Goal: Transaction & Acquisition: Purchase product/service

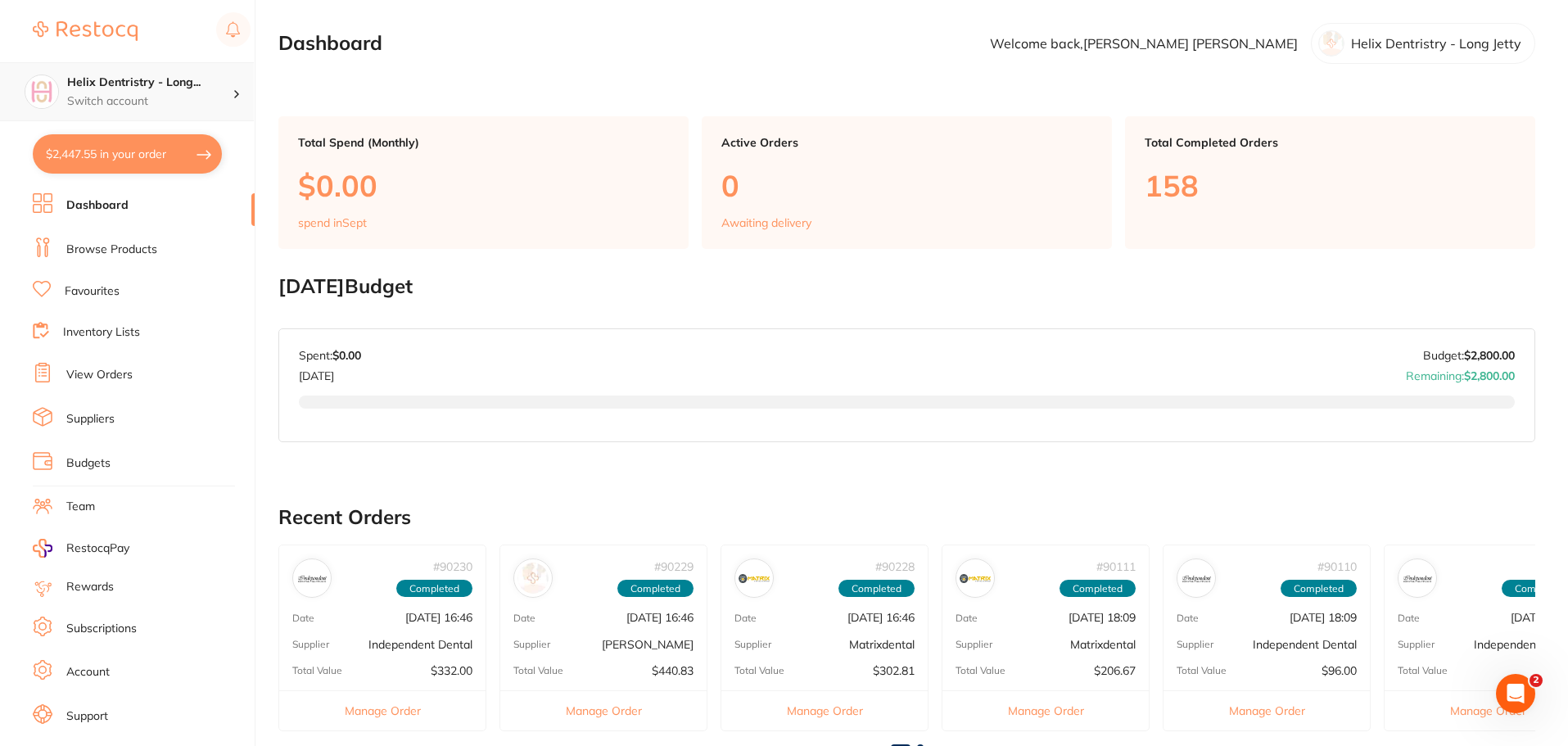
scroll to position [2652, 0]
click at [178, 145] on button "$2,447.55 in your order" at bounding box center [127, 153] width 189 height 39
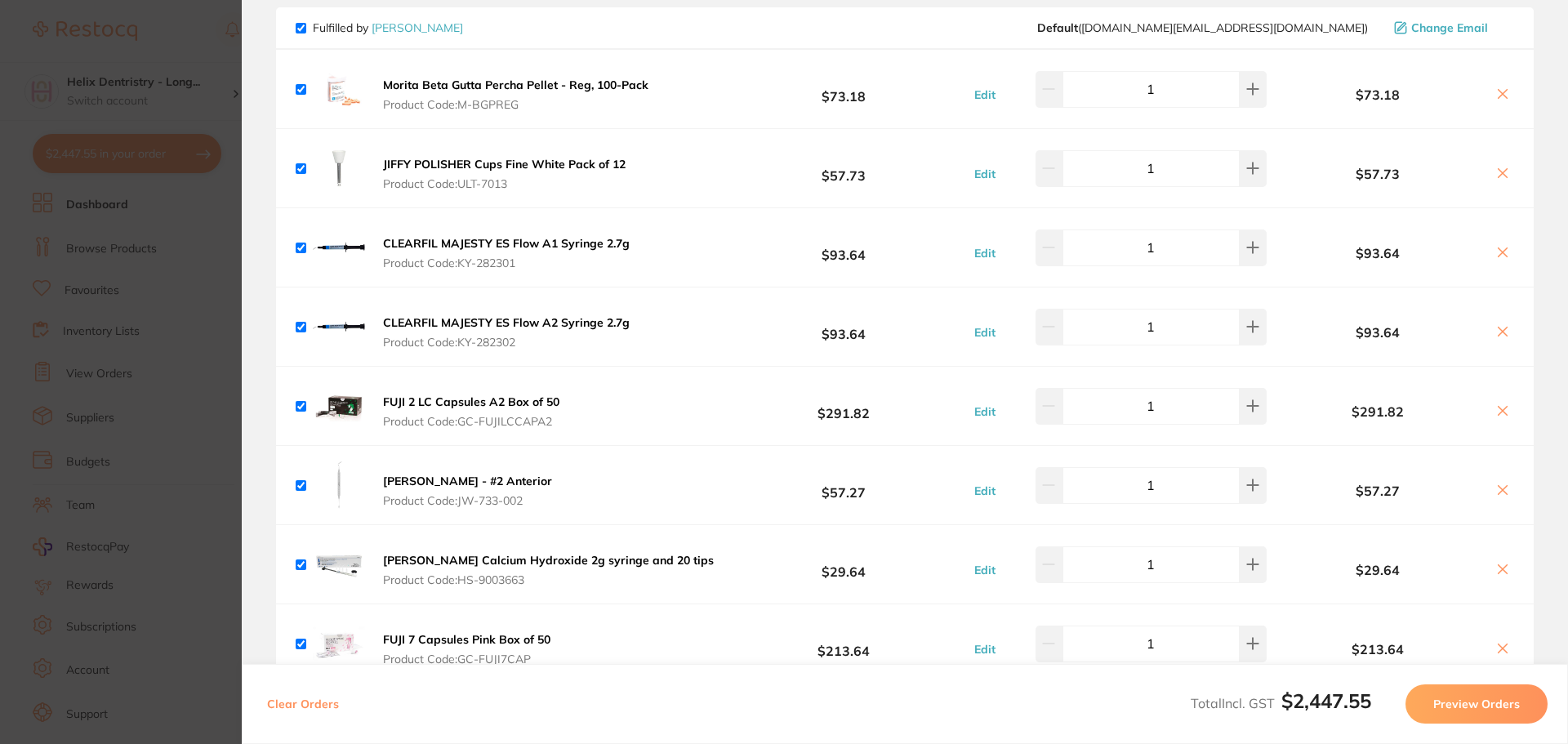
scroll to position [2624, 0]
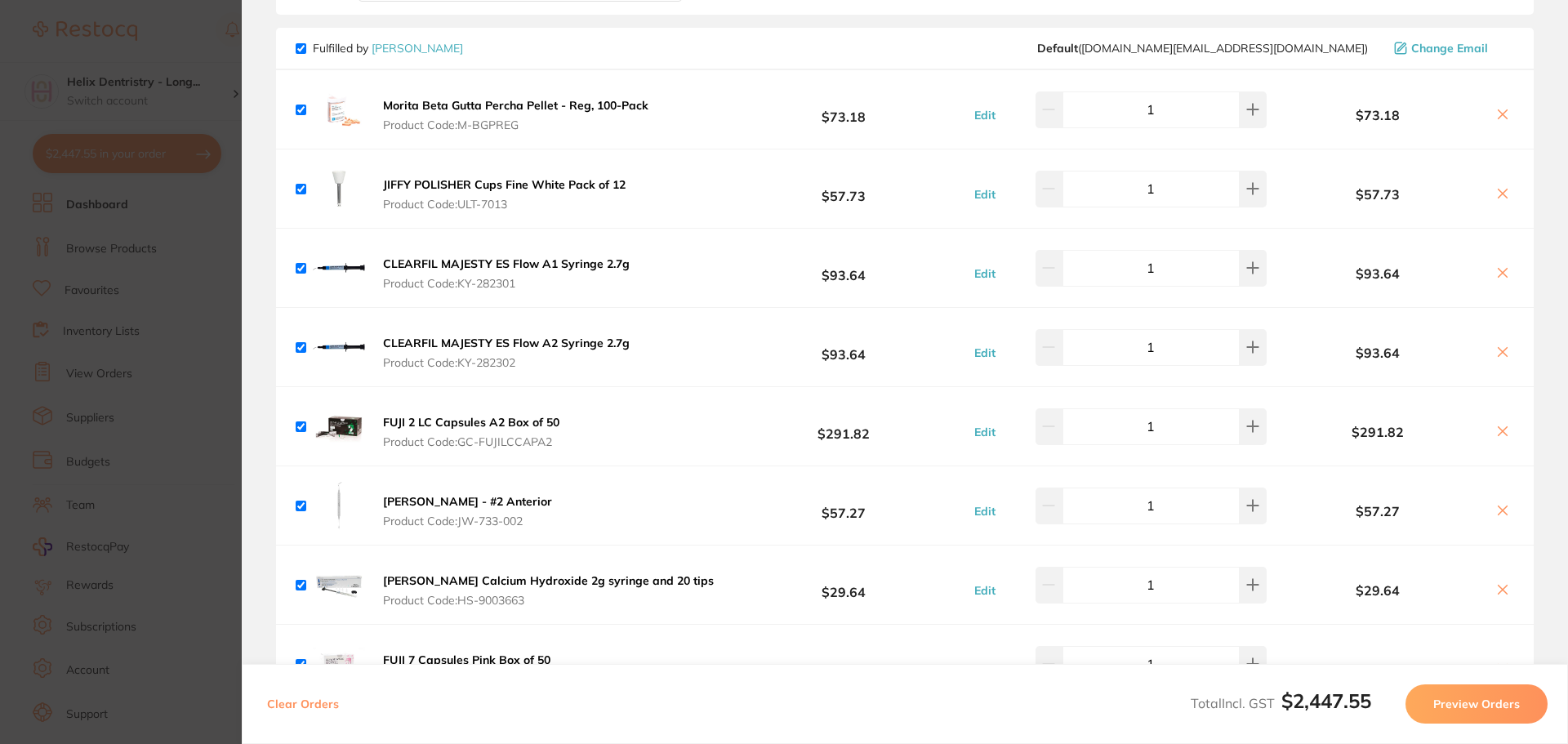
click at [467, 184] on b "JIFFY POLISHER Cups Fine White Pack of 12" at bounding box center [504, 184] width 242 height 15
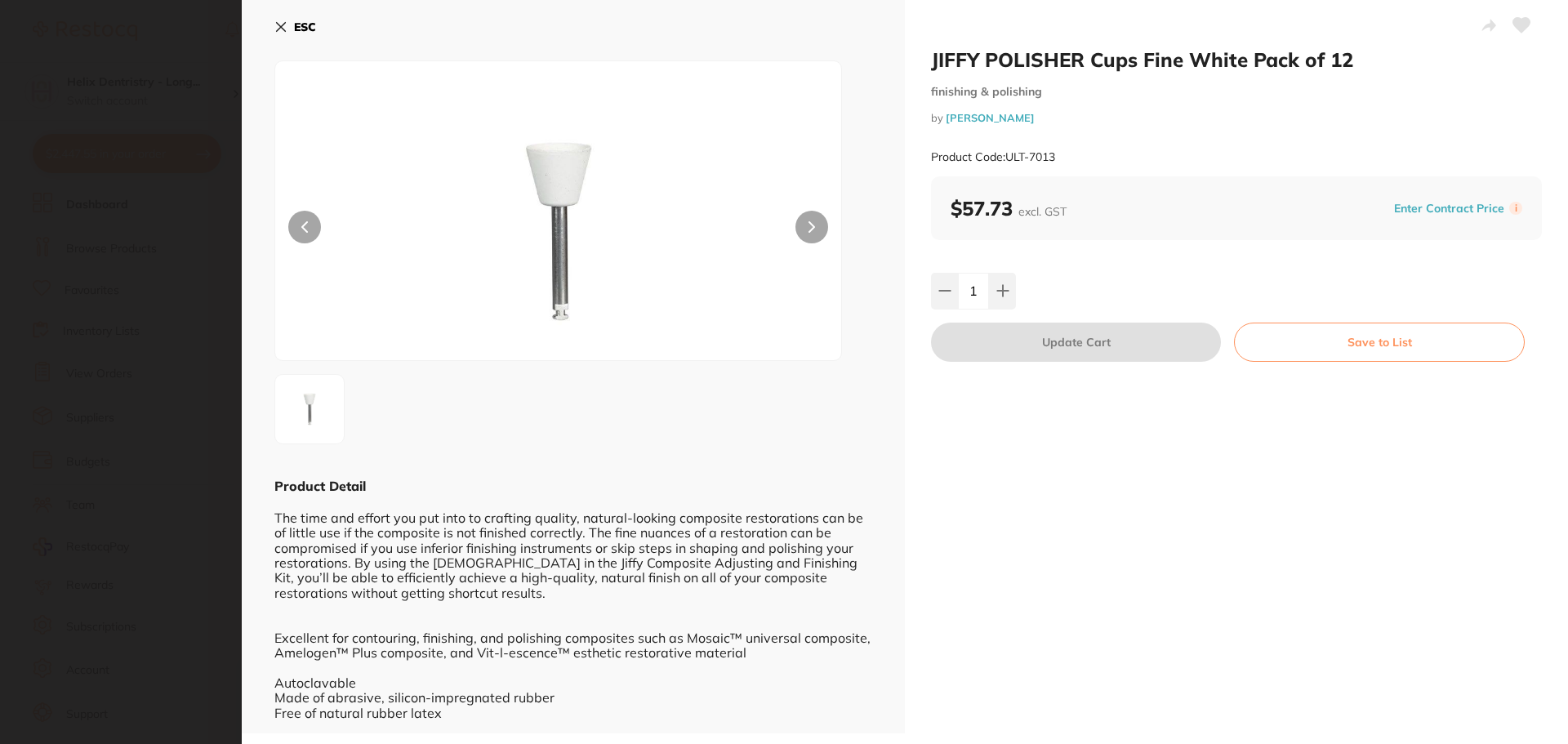
scroll to position [0, 0]
click at [820, 236] on button at bounding box center [812, 228] width 33 height 33
click at [819, 235] on button at bounding box center [812, 228] width 33 height 33
click at [821, 237] on button at bounding box center [812, 228] width 33 height 33
click at [208, 268] on section "JIFFY POLISHER Cups Fine White Pack of 12 finishing & polishing by [PERSON_NAME…" at bounding box center [784, 372] width 1568 height 744
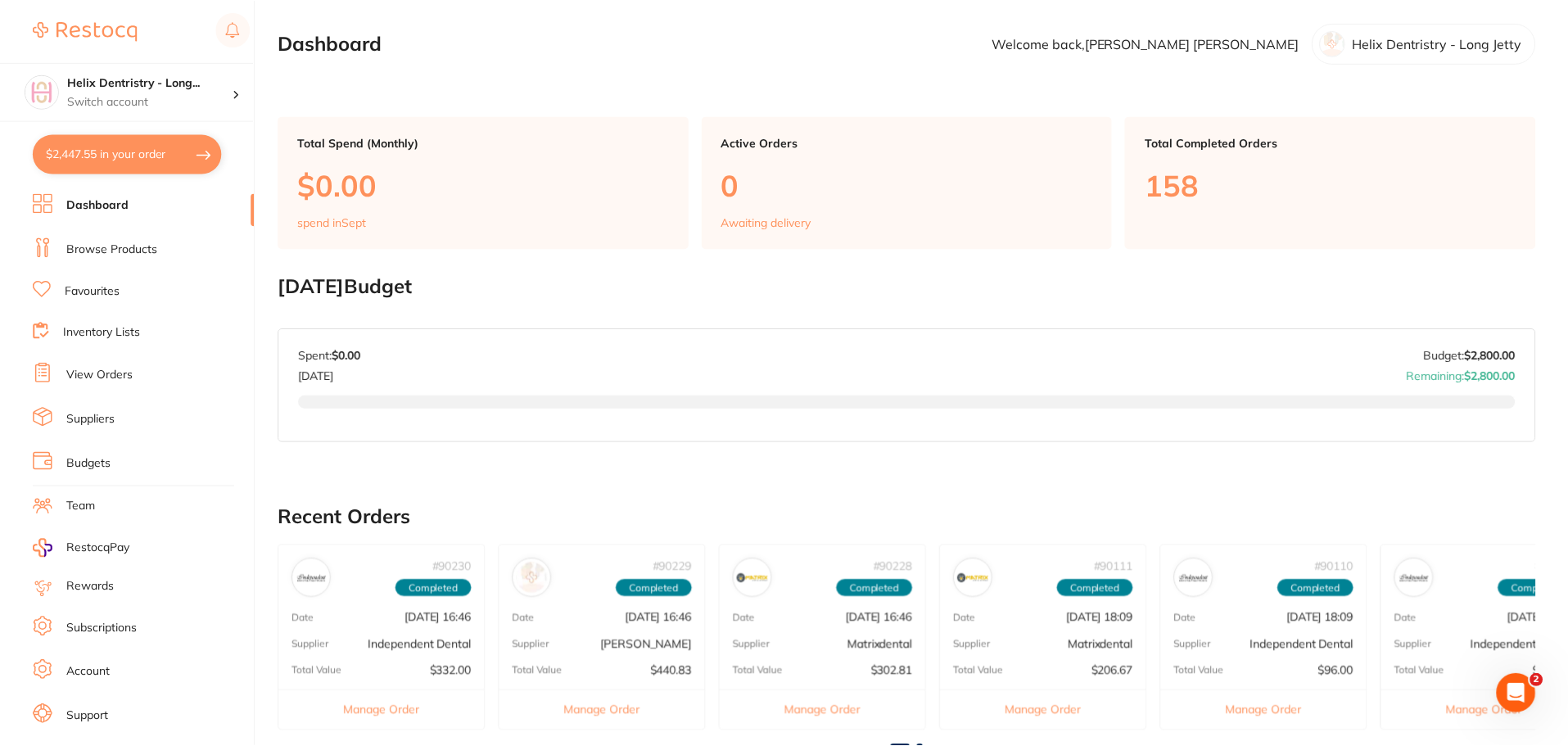
scroll to position [1, 0]
click at [147, 153] on button "$2,447.55 in your order" at bounding box center [127, 153] width 189 height 39
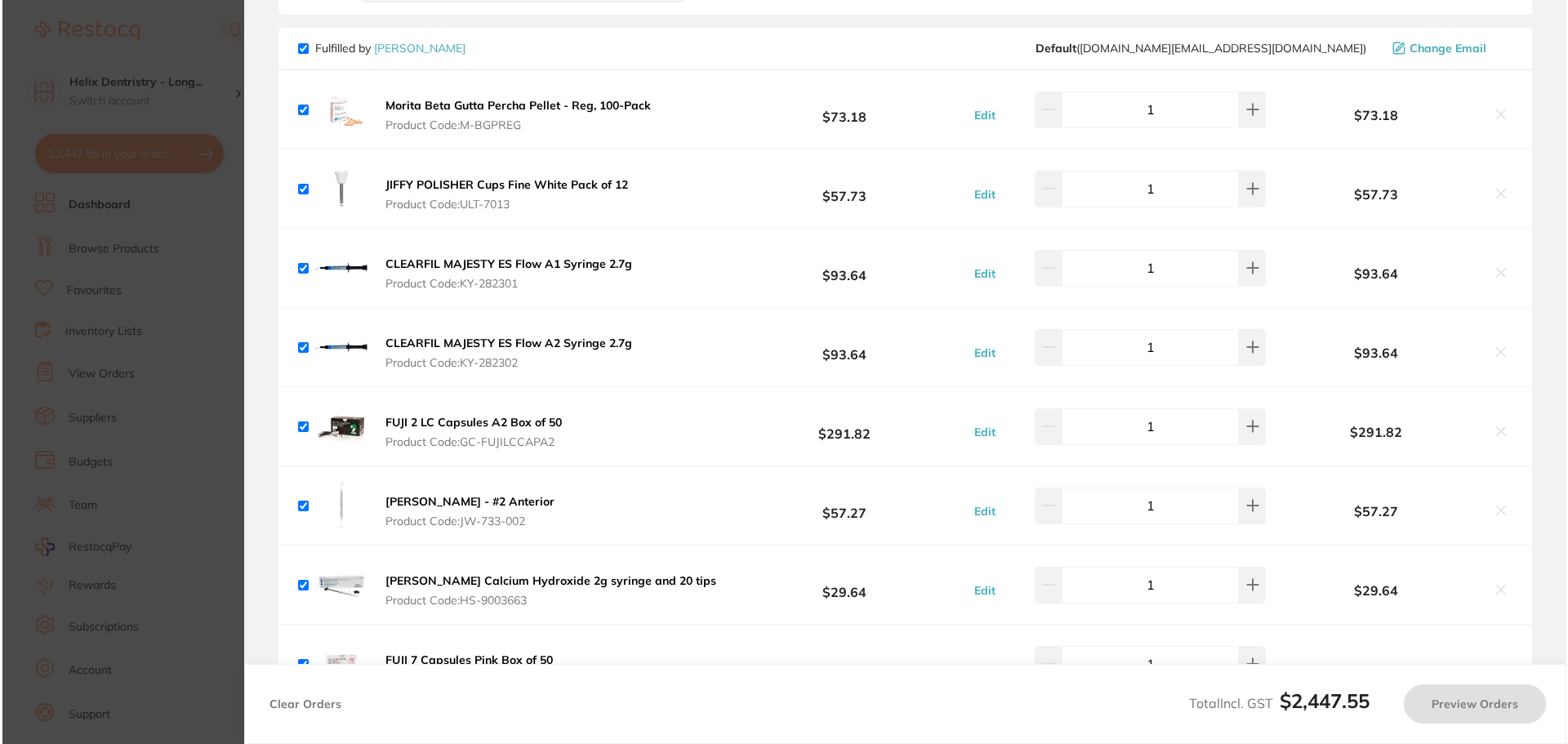
scroll to position [0, 0]
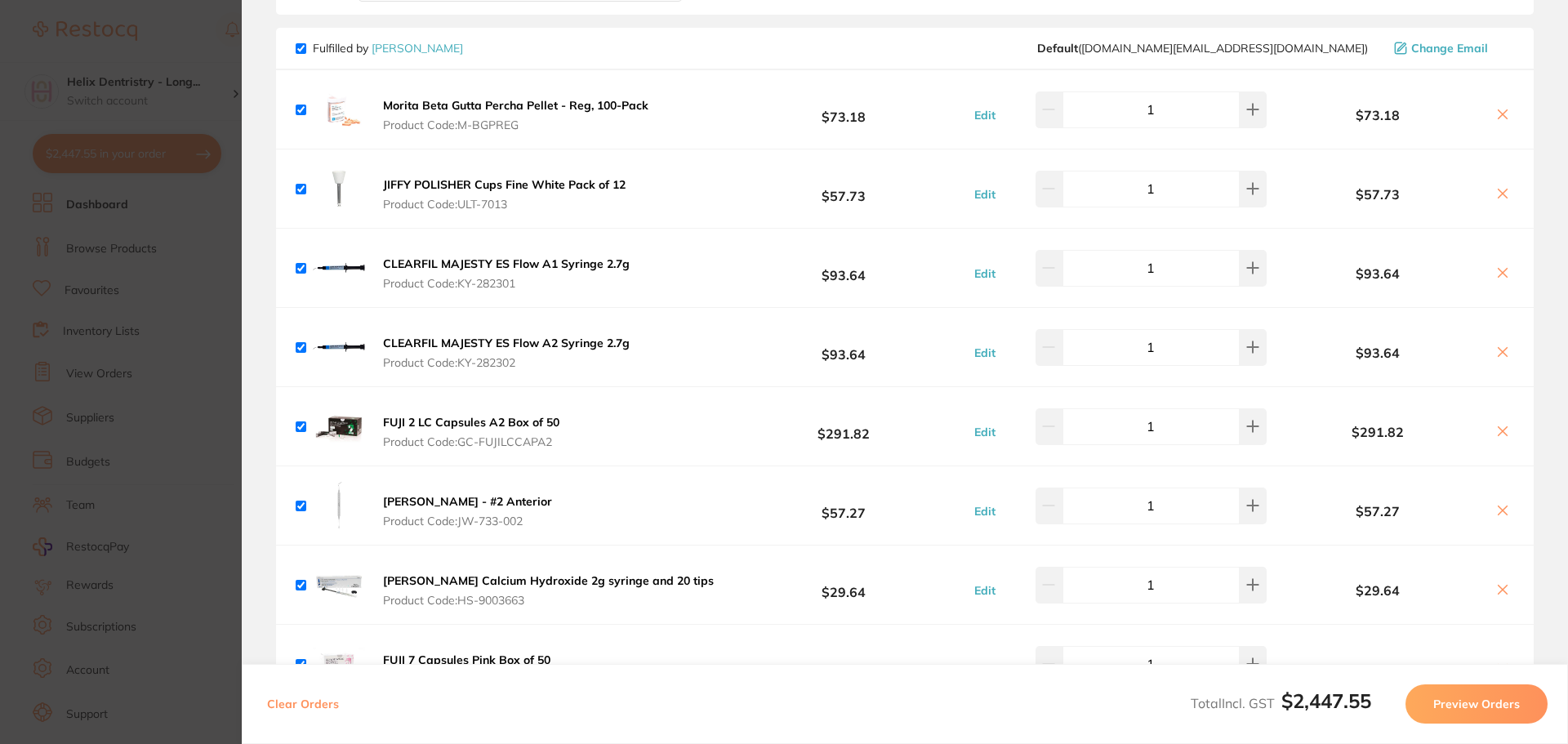
click at [539, 108] on b "Morita Beta Gutta Percha Pellet - Reg, 100-Pack" at bounding box center [515, 105] width 265 height 15
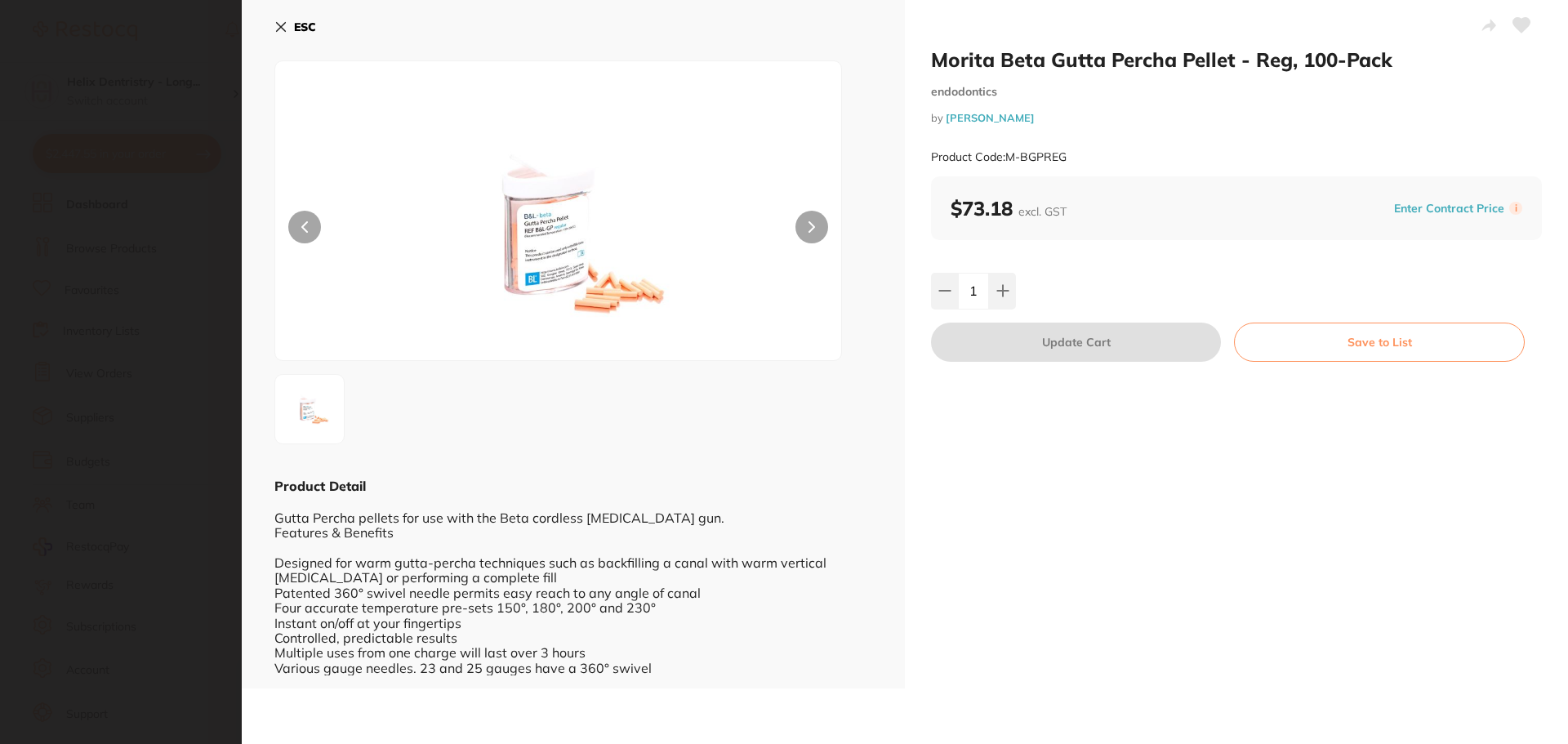
click at [108, 190] on section "Morita Beta Gutta Percha Pellet - Reg, 100-Pack endodontics by [PERSON_NAME] Pr…" at bounding box center [784, 372] width 1568 height 744
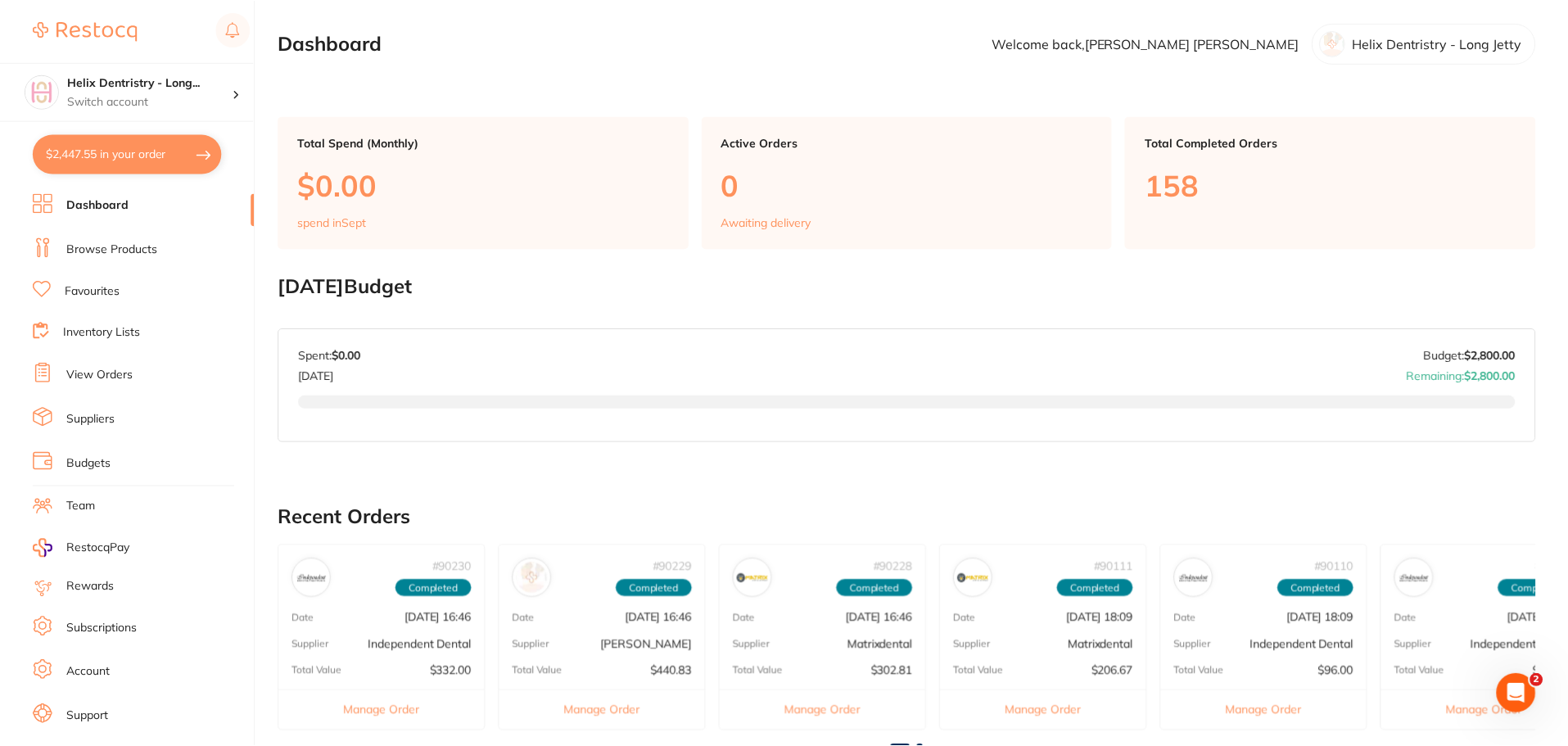
scroll to position [1, 0]
click at [173, 144] on button "$2,447.55 in your order" at bounding box center [127, 153] width 189 height 39
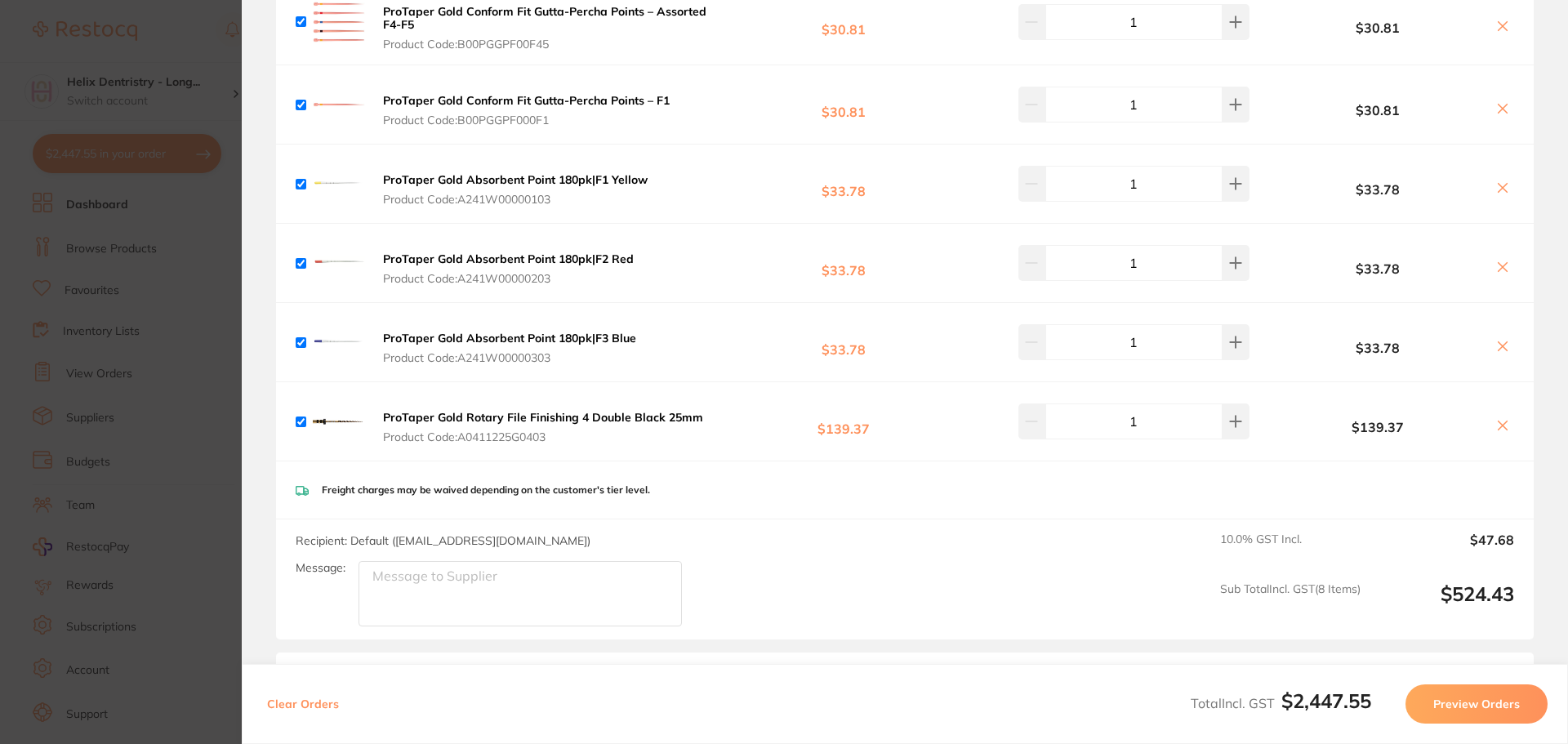
scroll to position [1460, 0]
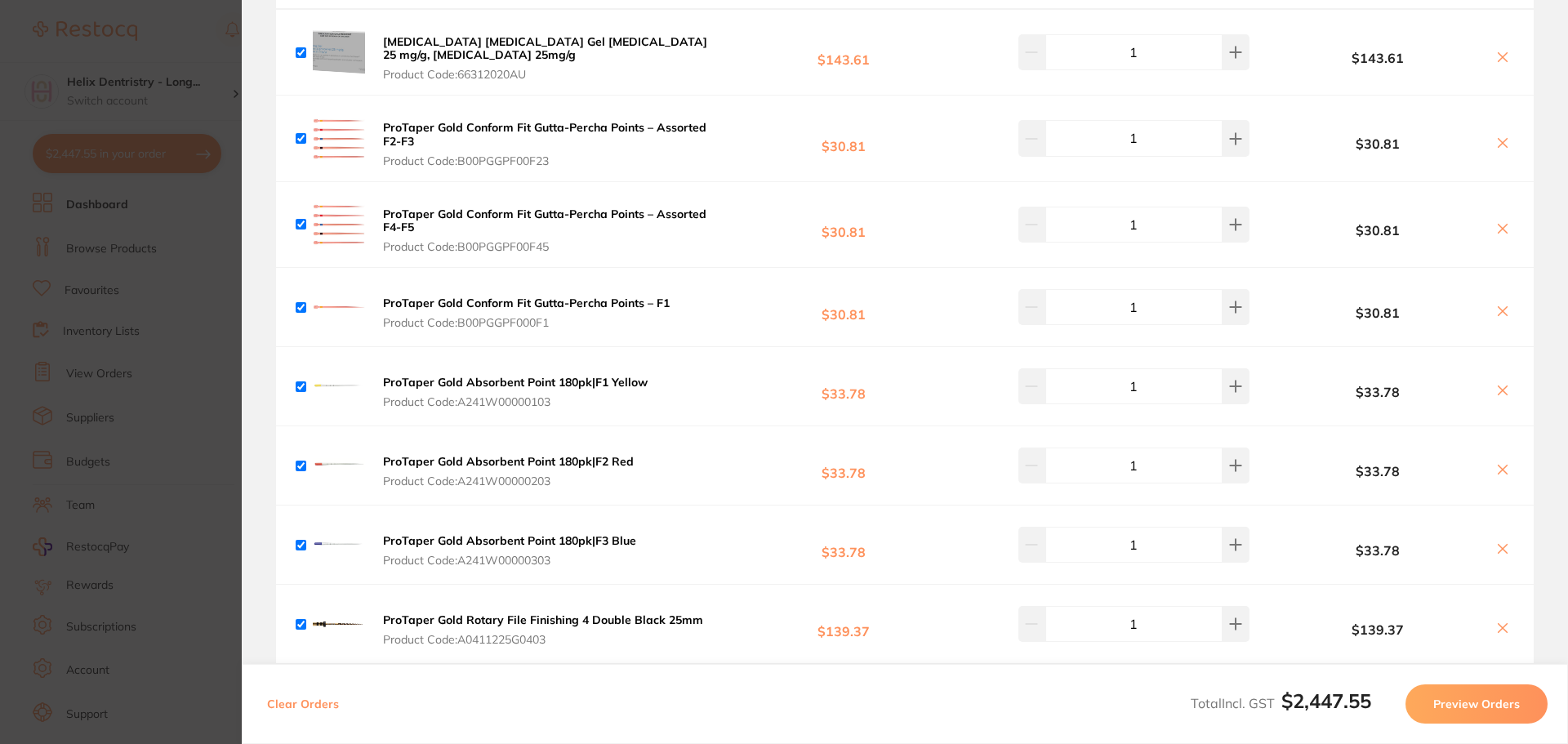
click at [448, 222] on button "ProTaper Gold Conform Fit Gutta-Percha Points – Assorted F4-F5 Product Code: B0…" at bounding box center [549, 230] width 344 height 47
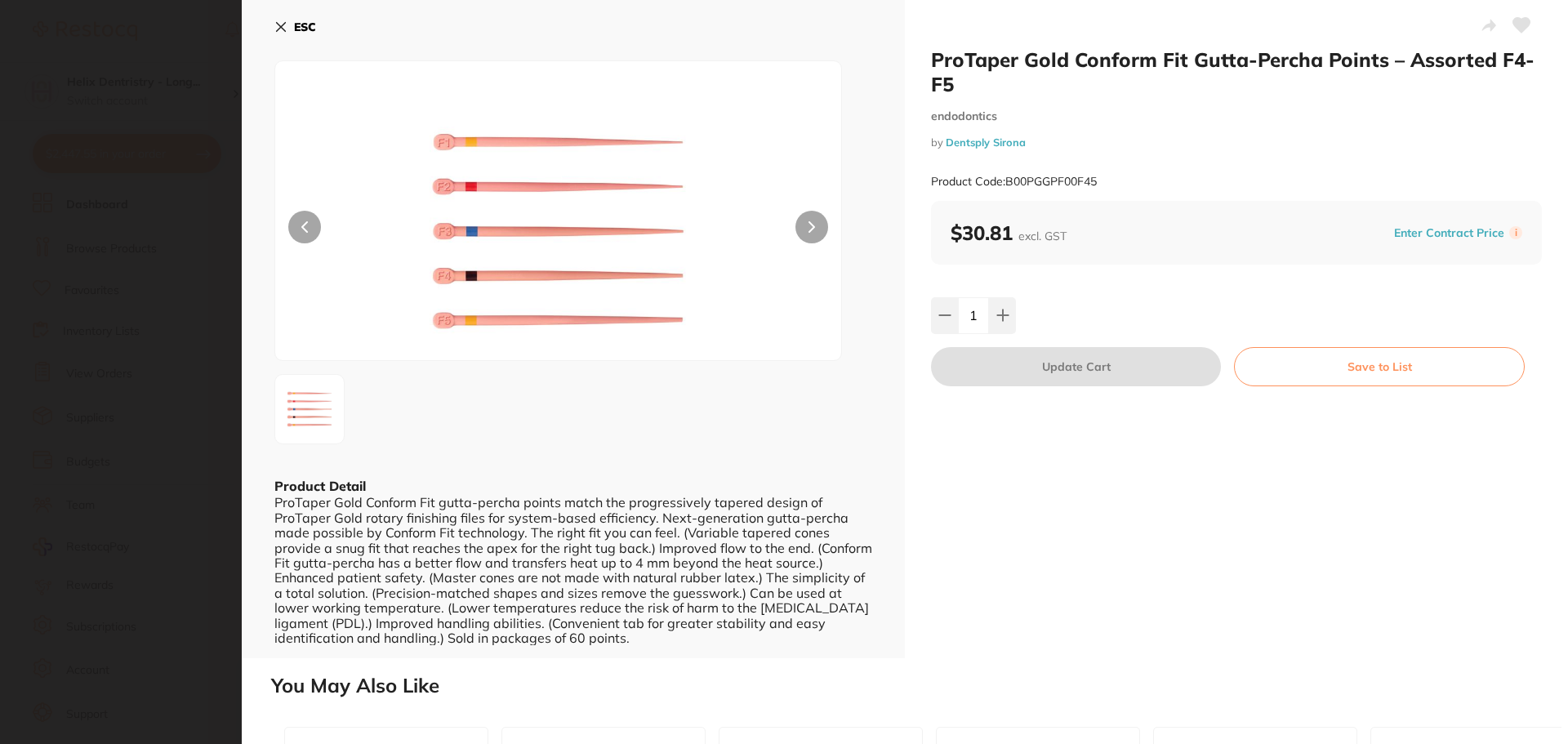
scroll to position [0, 0]
click at [59, 240] on section "ProTaper Gold Conform Fit Gutta-Percha Points – Assorted F4-F5 endodontics by D…" at bounding box center [784, 372] width 1568 height 744
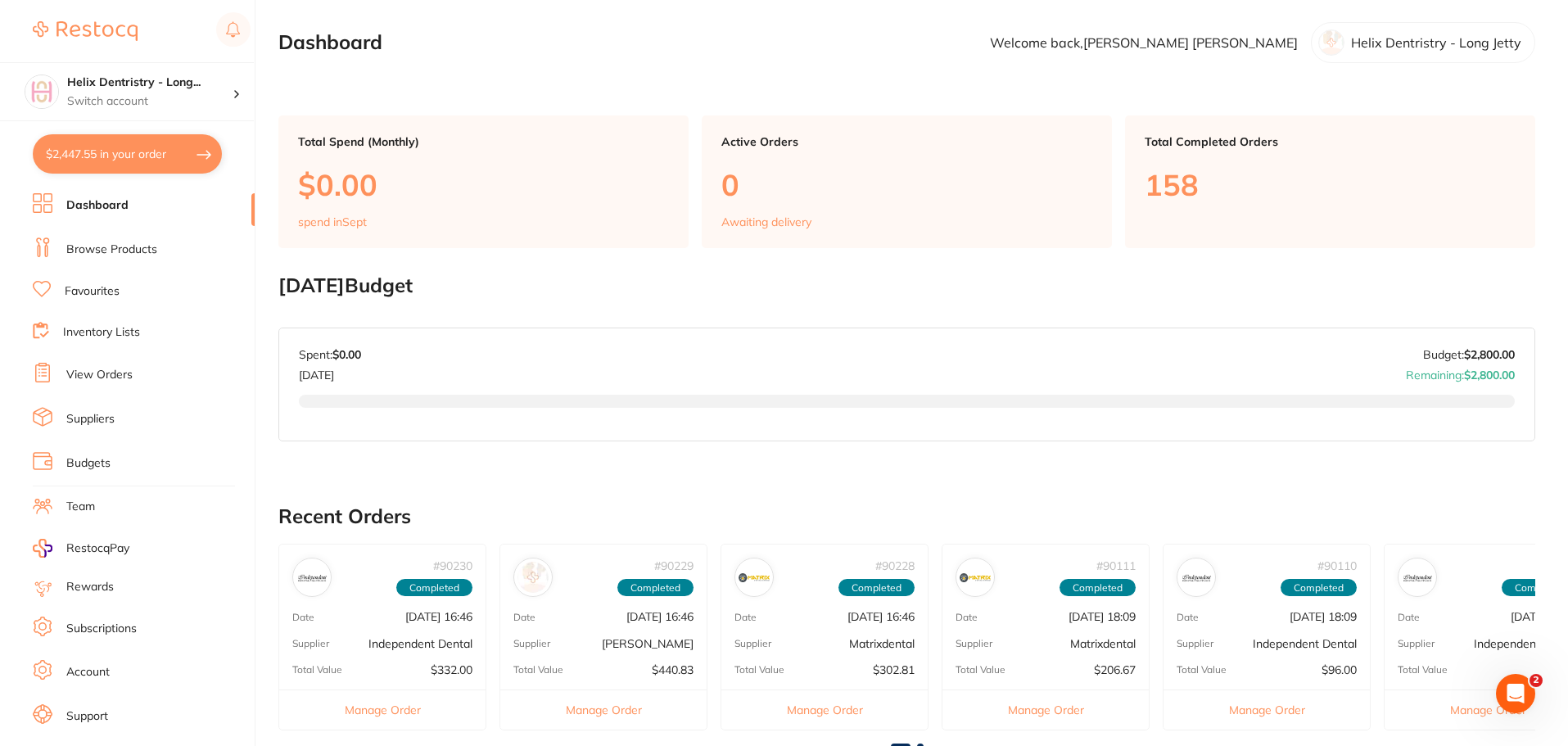
click at [193, 161] on button "$2,447.55 in your order" at bounding box center [127, 153] width 189 height 39
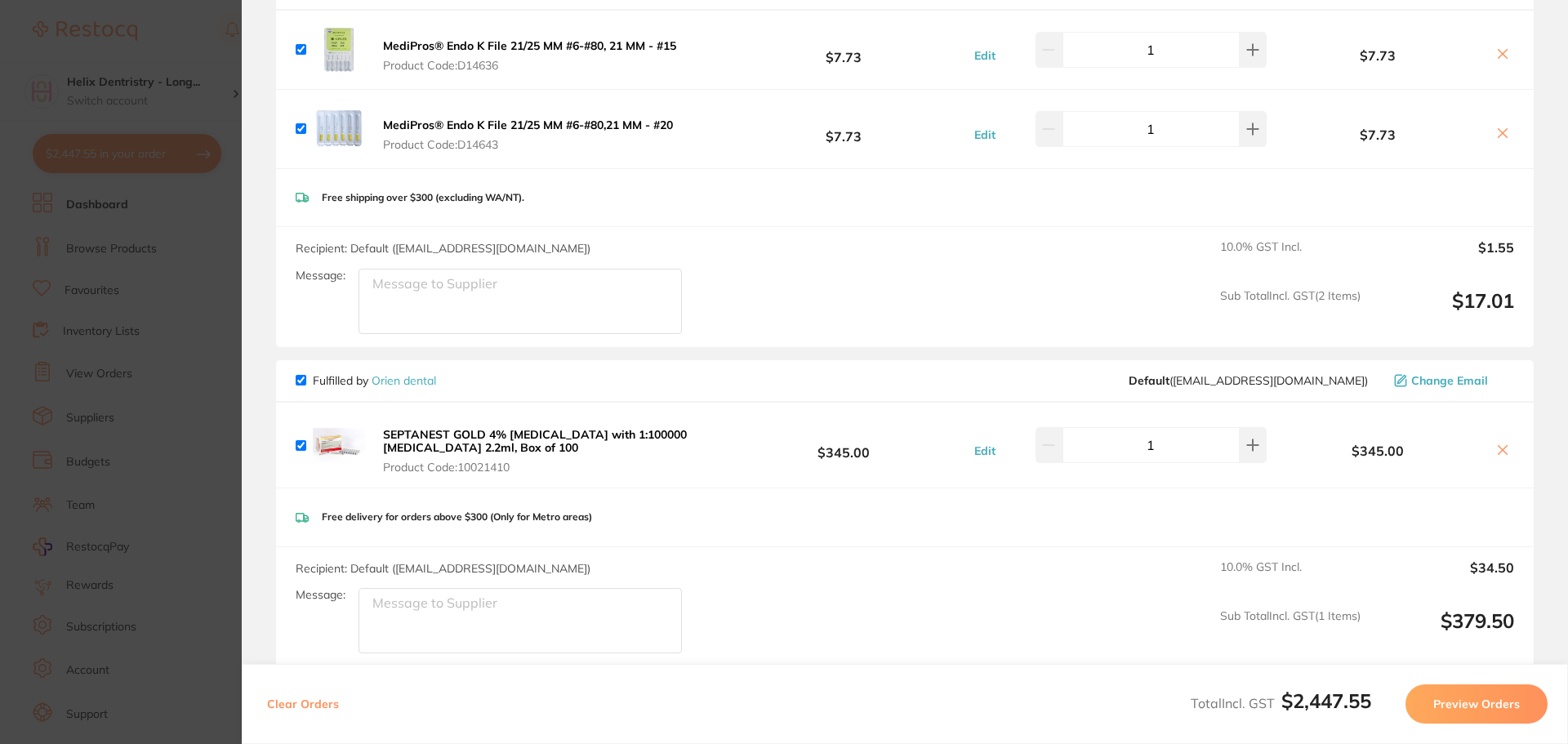
scroll to position [0, 0]
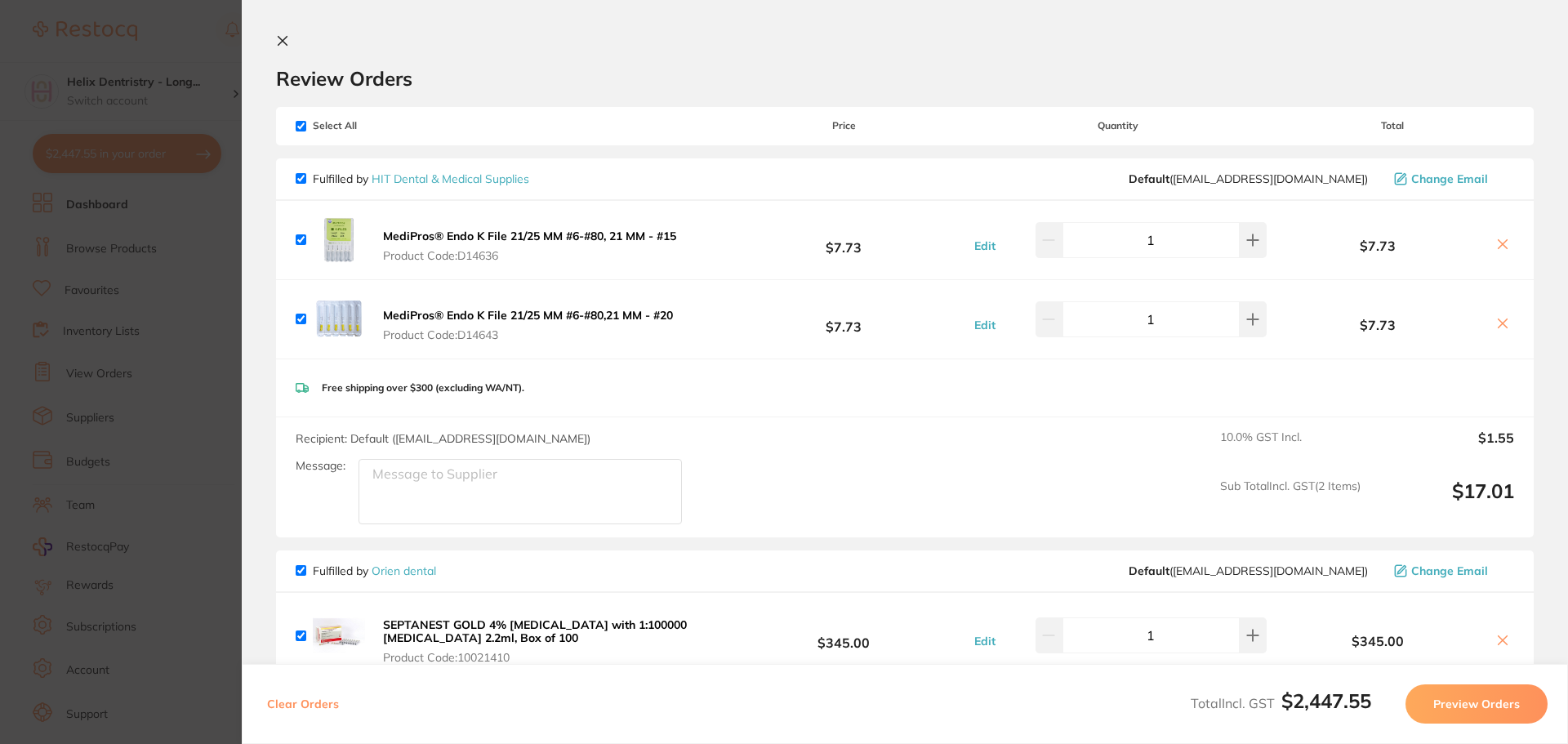
click at [199, 314] on section "Update RRP Set your pre negotiated price for this item. Item Agreed RRP (excl. …" at bounding box center [784, 372] width 1568 height 744
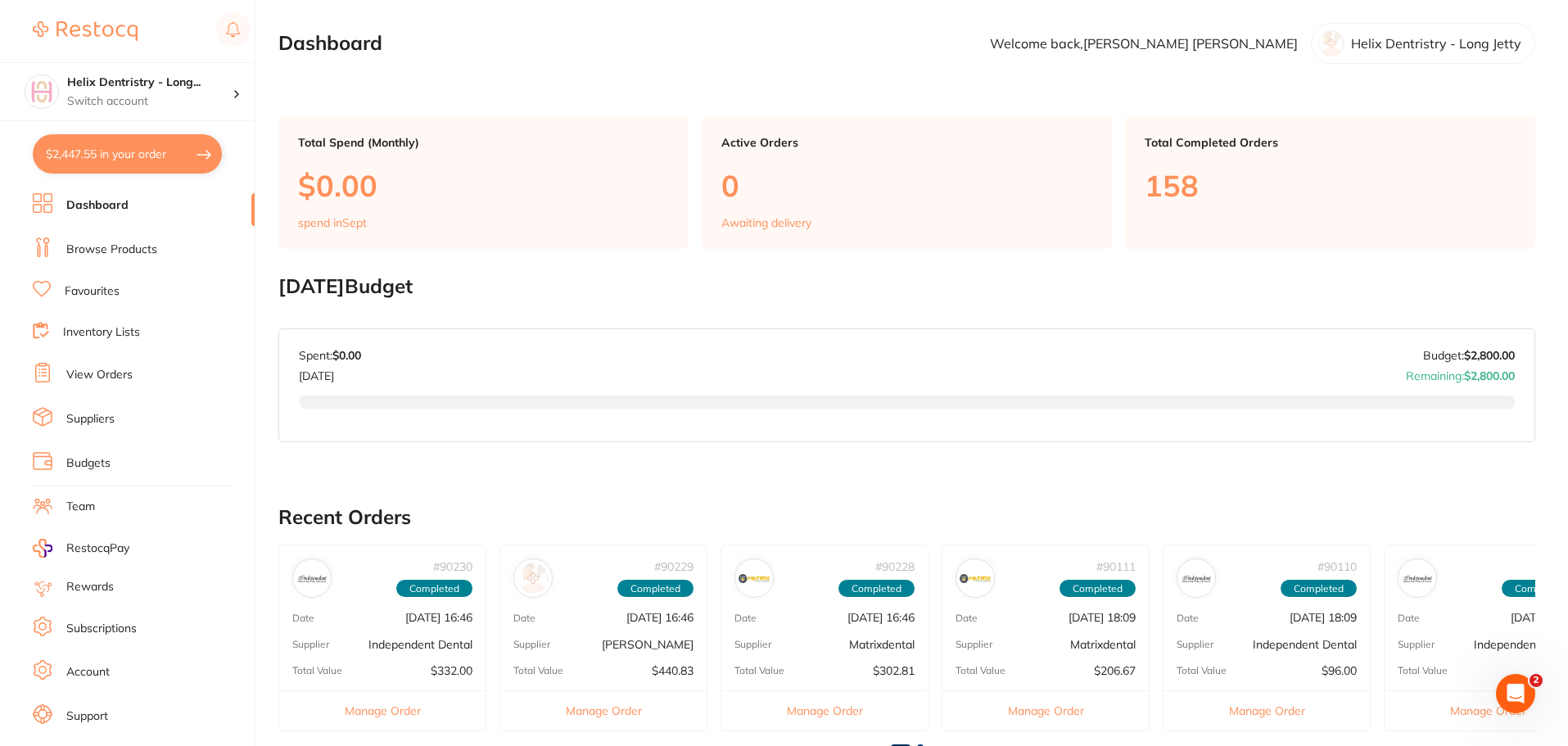
click at [96, 23] on img at bounding box center [85, 31] width 105 height 19
